Goal: Information Seeking & Learning: Learn about a topic

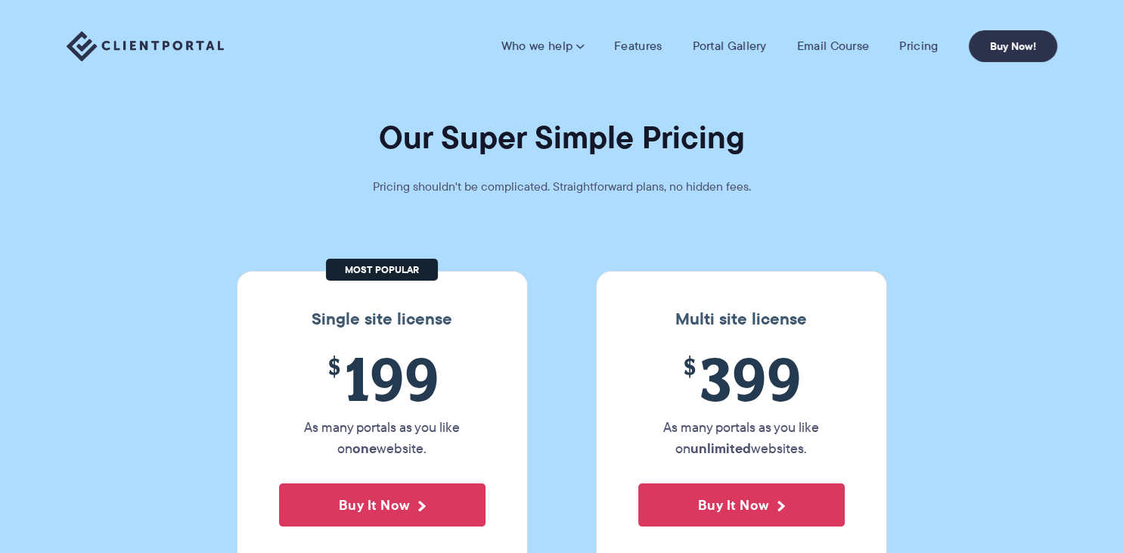
click at [154, 41] on img at bounding box center [145, 46] width 157 height 31
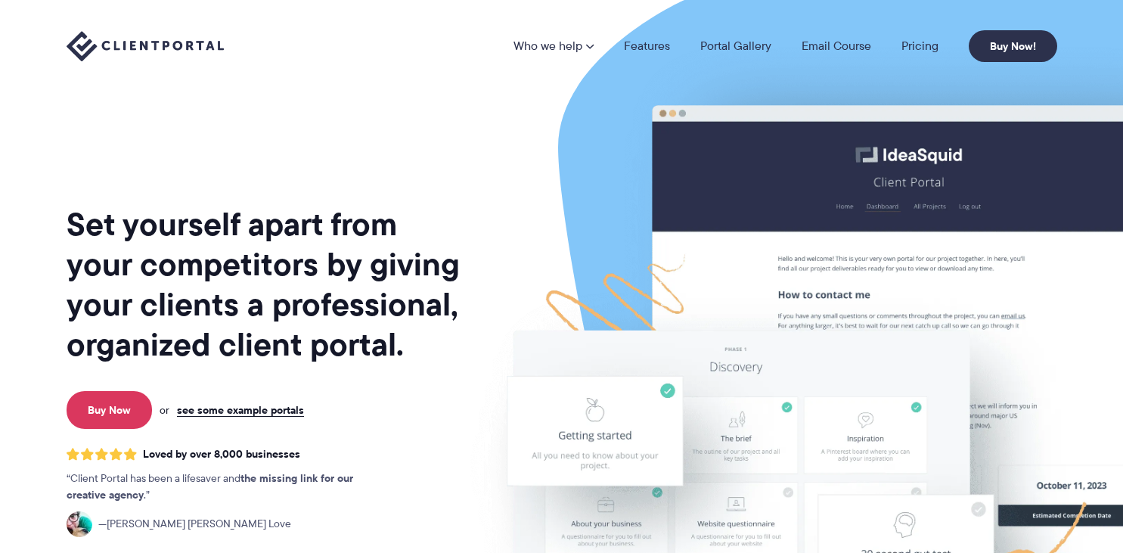
click at [915, 48] on link "Pricing" at bounding box center [920, 46] width 37 height 12
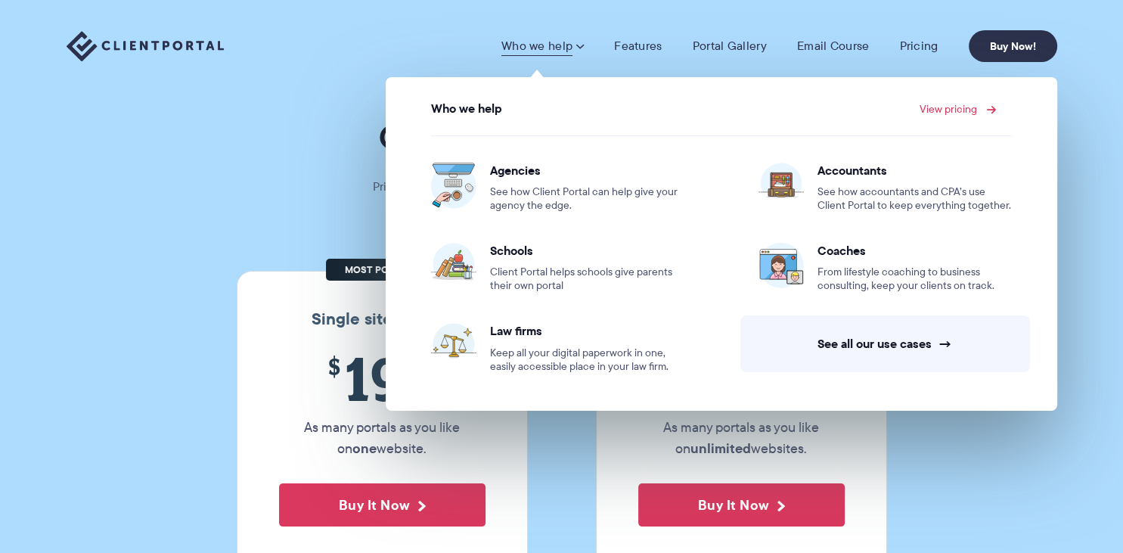
click at [971, 108] on link "View pricing" at bounding box center [956, 109] width 73 height 11
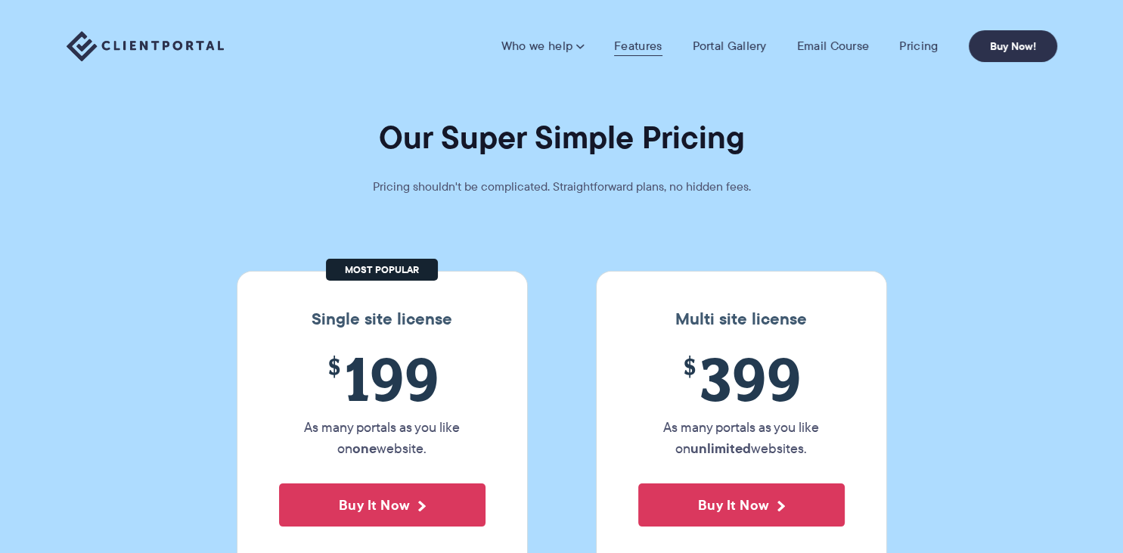
click at [641, 47] on link "Features" at bounding box center [638, 46] width 48 height 15
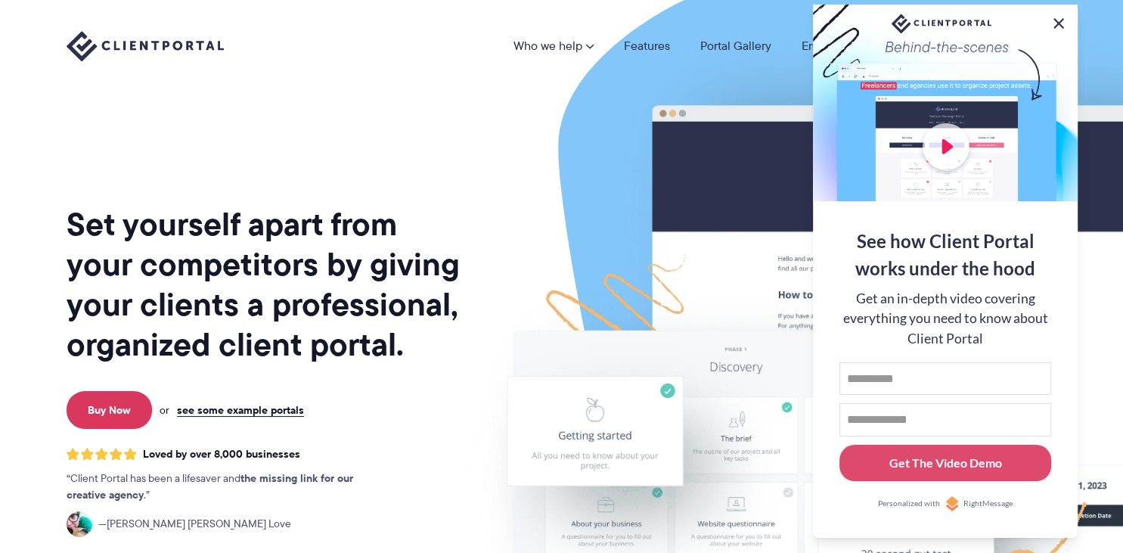
click at [1057, 20] on button at bounding box center [1059, 23] width 18 height 18
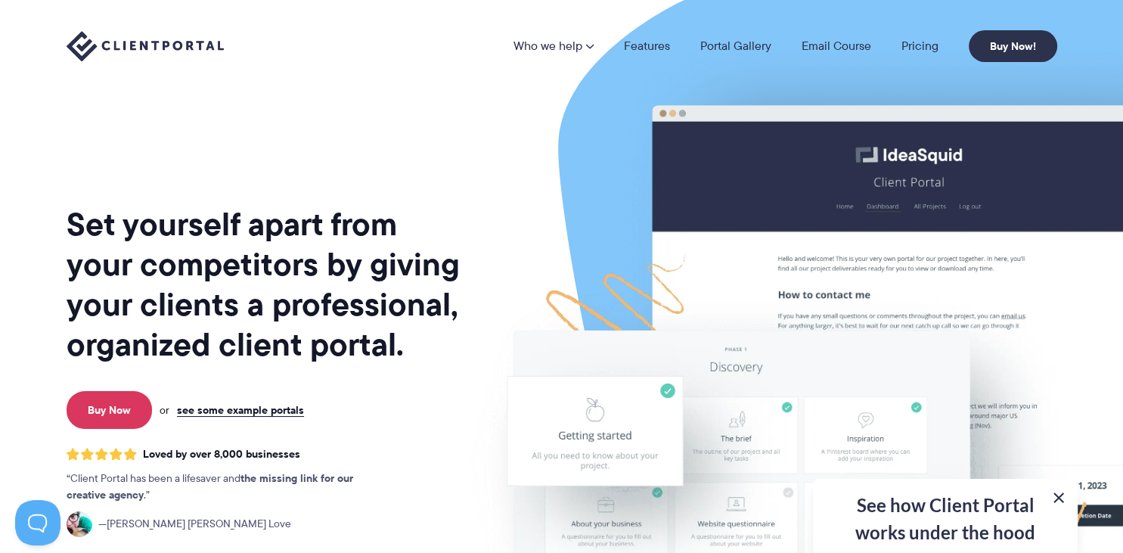
click at [1063, 501] on button at bounding box center [1059, 498] width 18 height 18
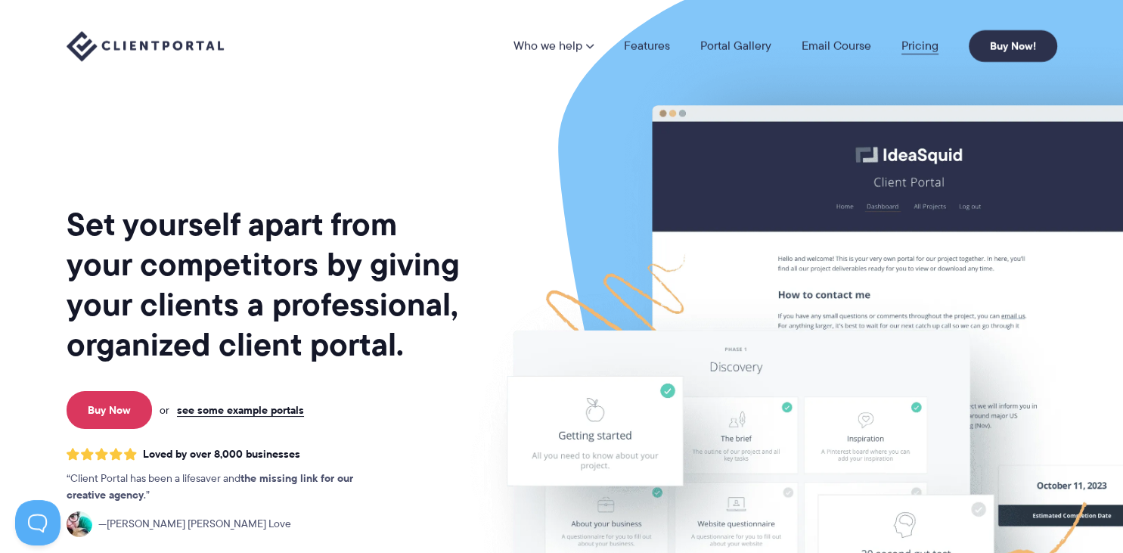
click at [905, 44] on link "Pricing" at bounding box center [920, 46] width 37 height 12
